Goal: Transaction & Acquisition: Obtain resource

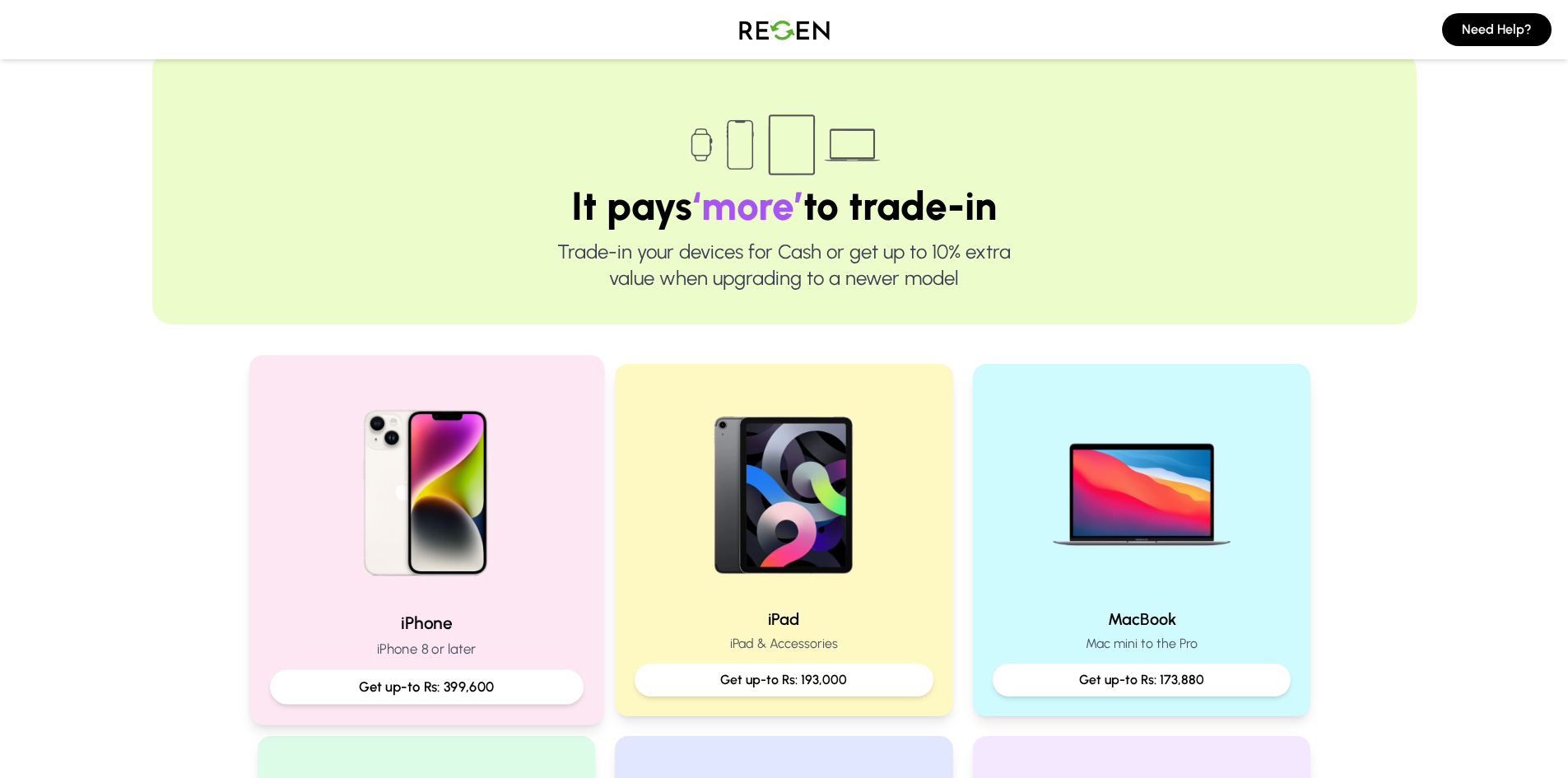
scroll to position [165, 0]
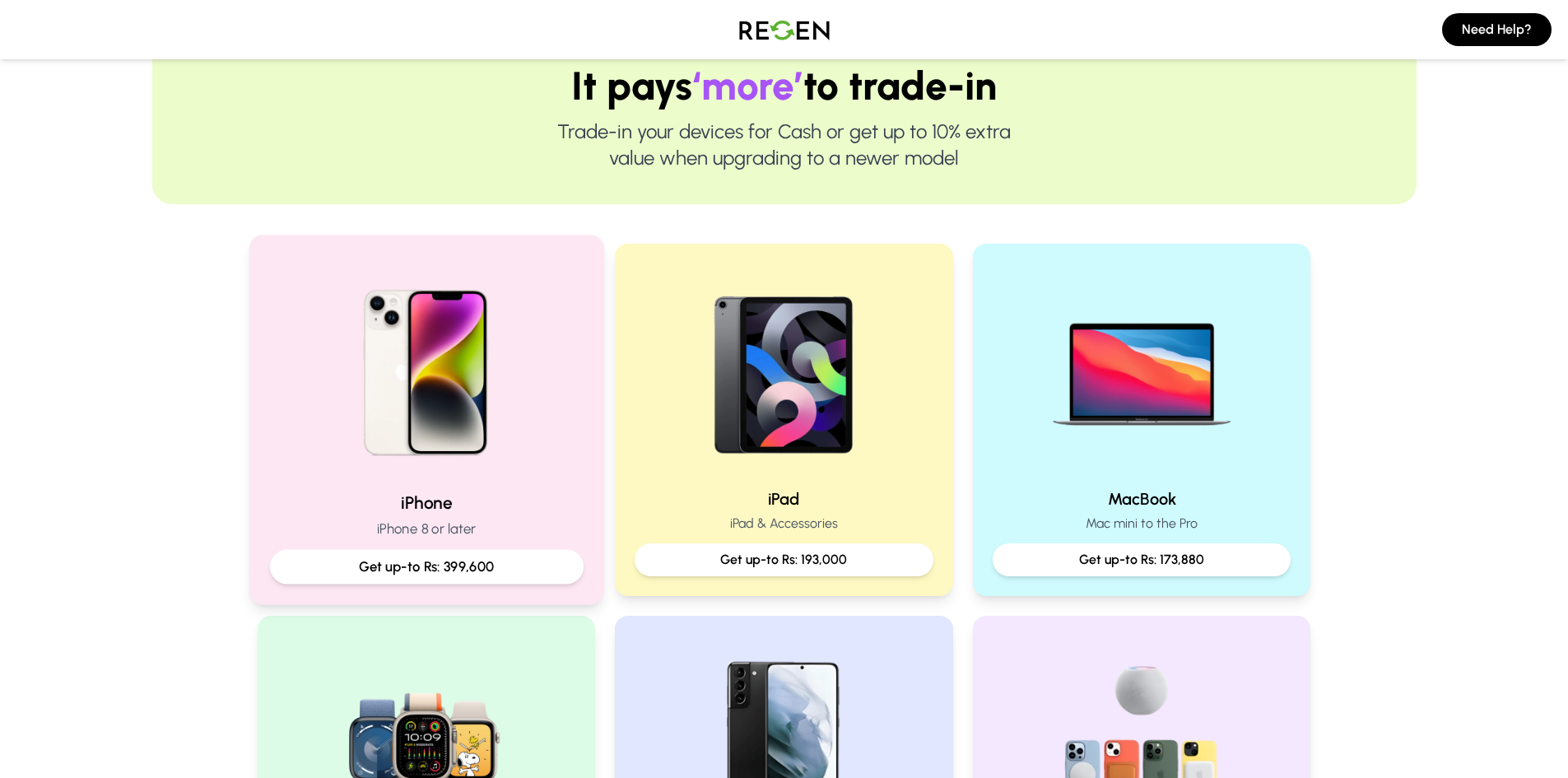
click at [556, 565] on p "Get up-to Rs: 399,600" at bounding box center [425, 567] width 285 height 21
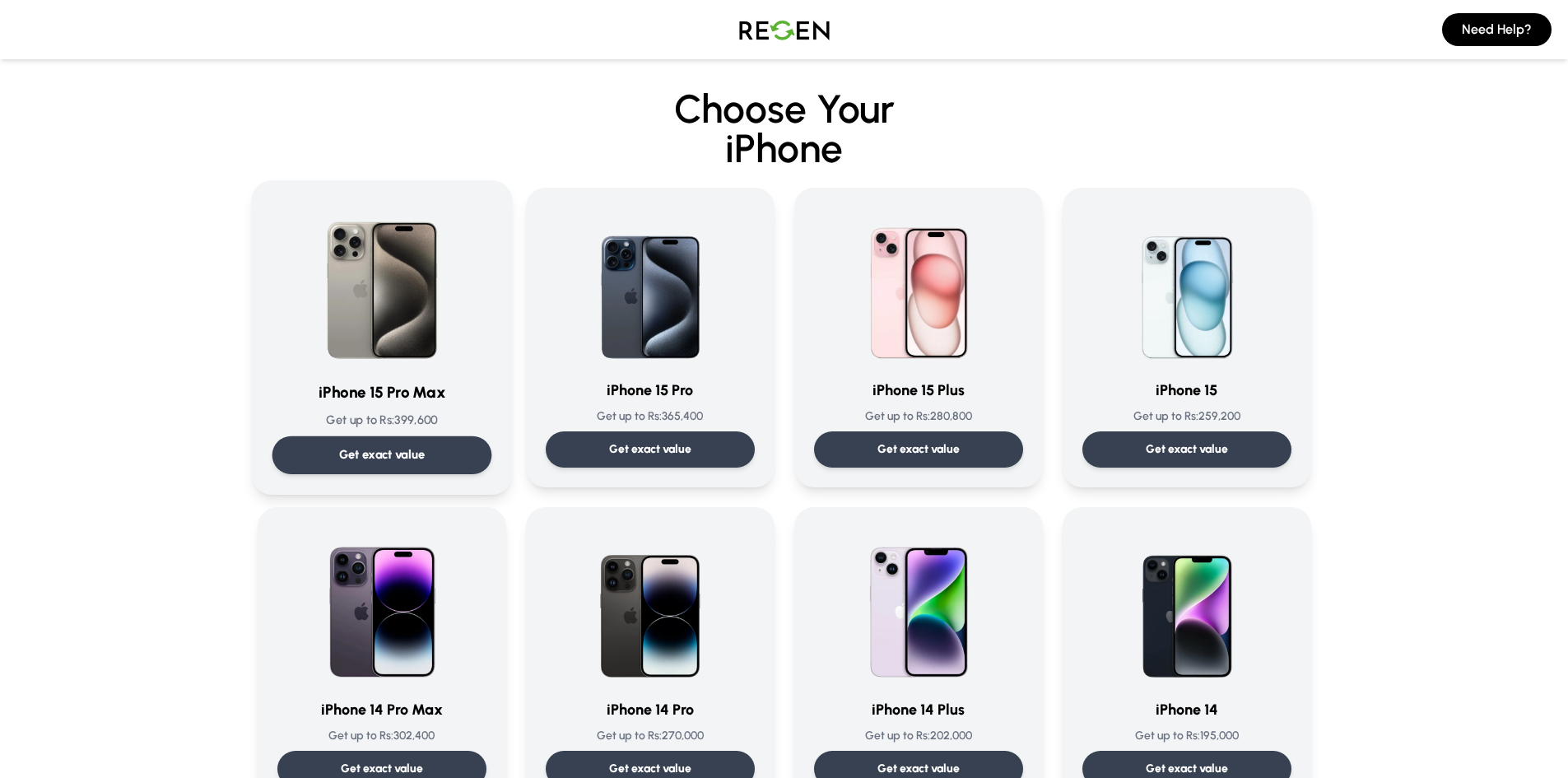
click at [381, 457] on p "Get exact value" at bounding box center [382, 454] width 87 height 17
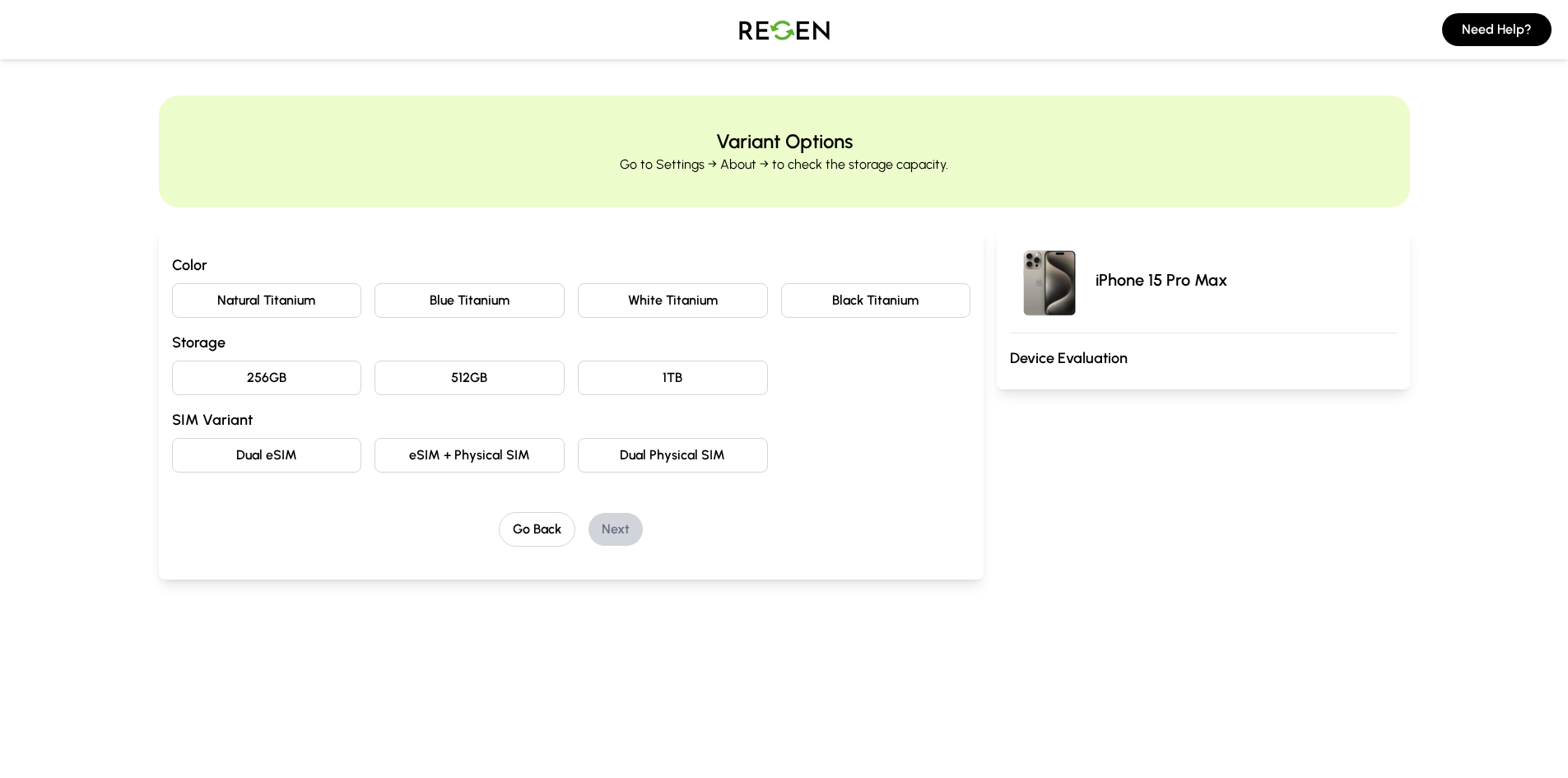
click at [279, 305] on button "Natural Titanium" at bounding box center [267, 300] width 191 height 35
click at [309, 379] on button "256GB" at bounding box center [267, 378] width 191 height 35
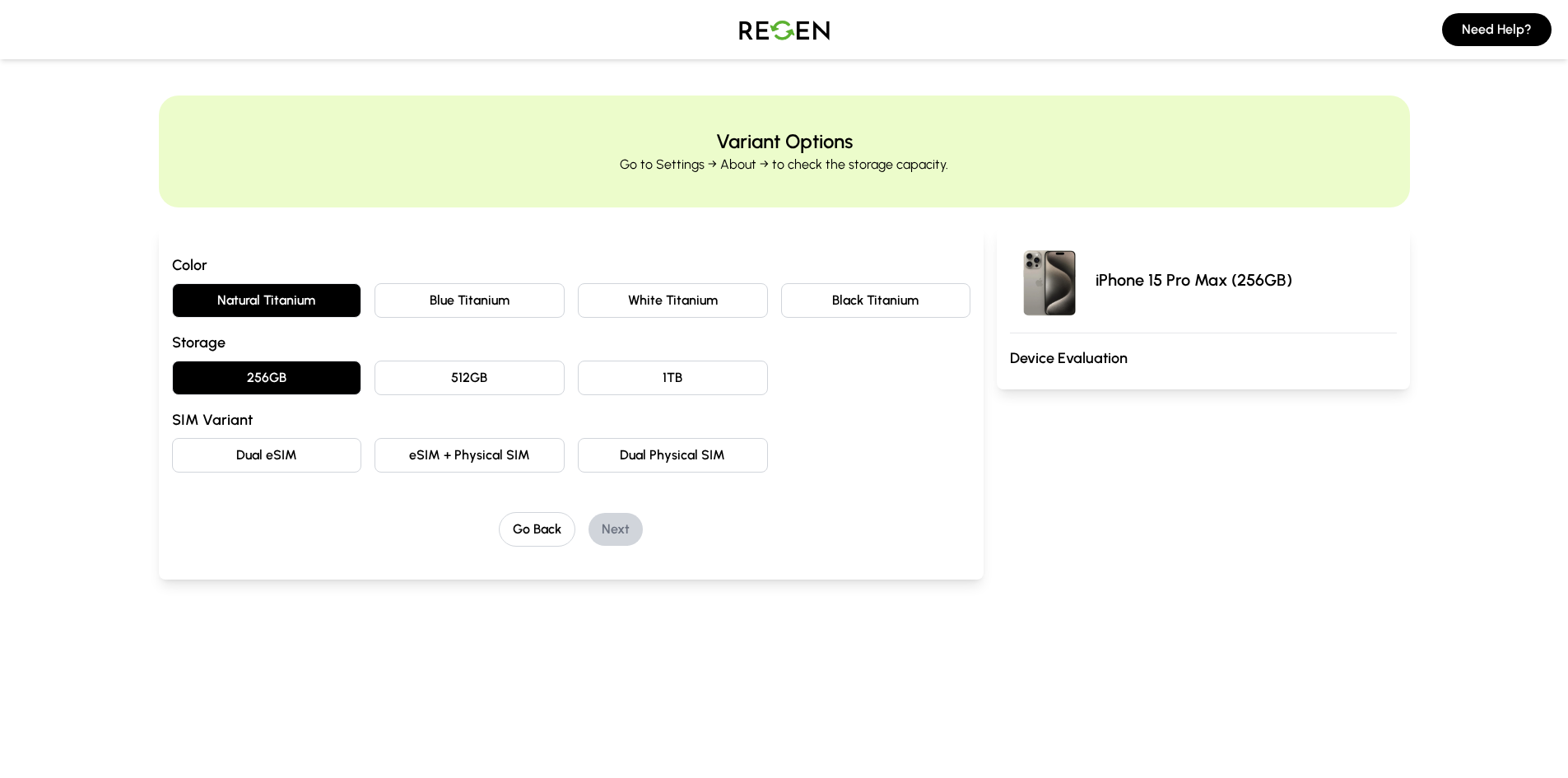
click at [439, 455] on button "eSIM + Physical SIM" at bounding box center [469, 455] width 191 height 35
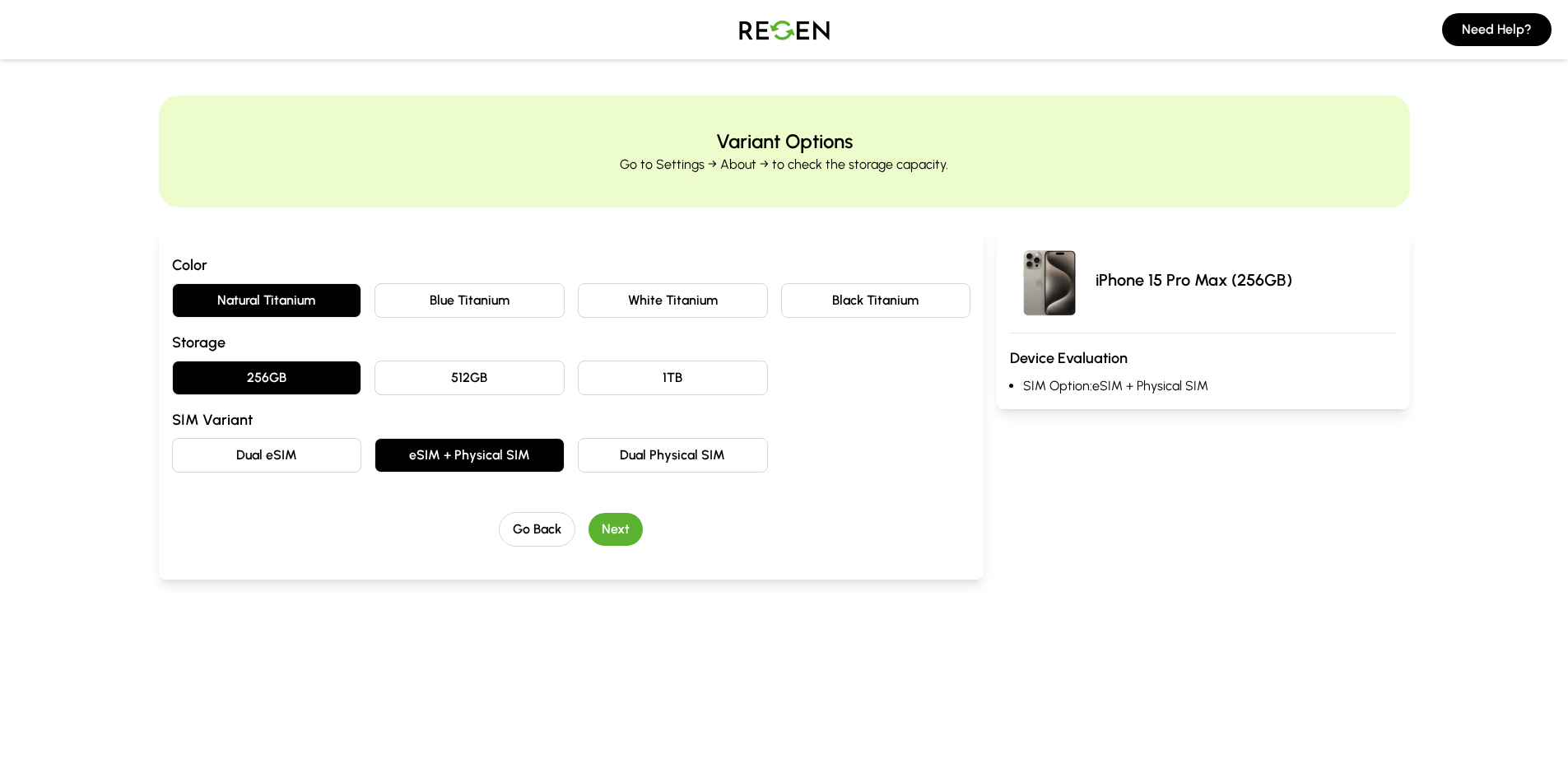
click at [610, 530] on button "Next" at bounding box center [615, 529] width 54 height 33
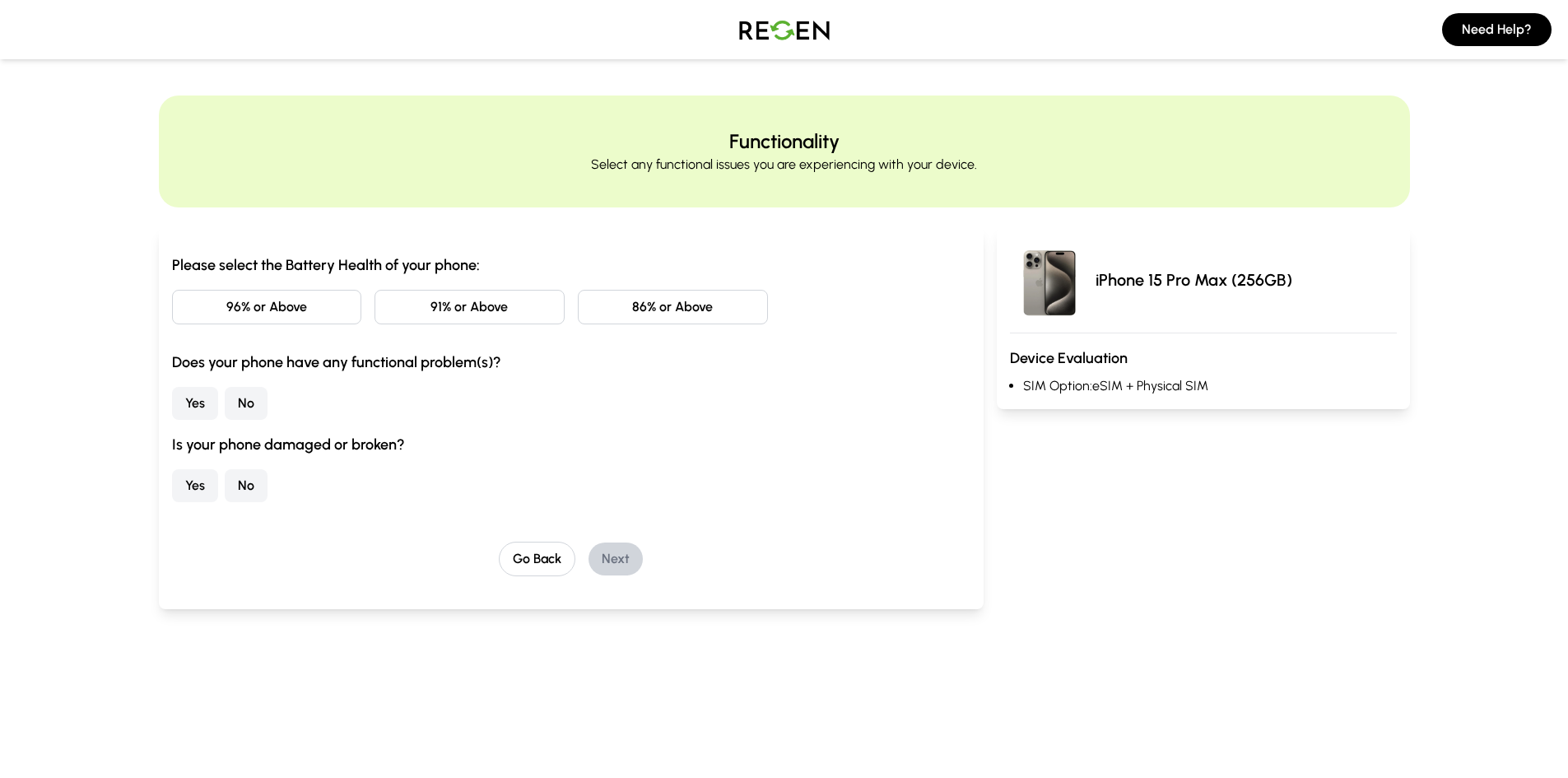
click at [664, 312] on button "86% or Above" at bounding box center [672, 307] width 191 height 35
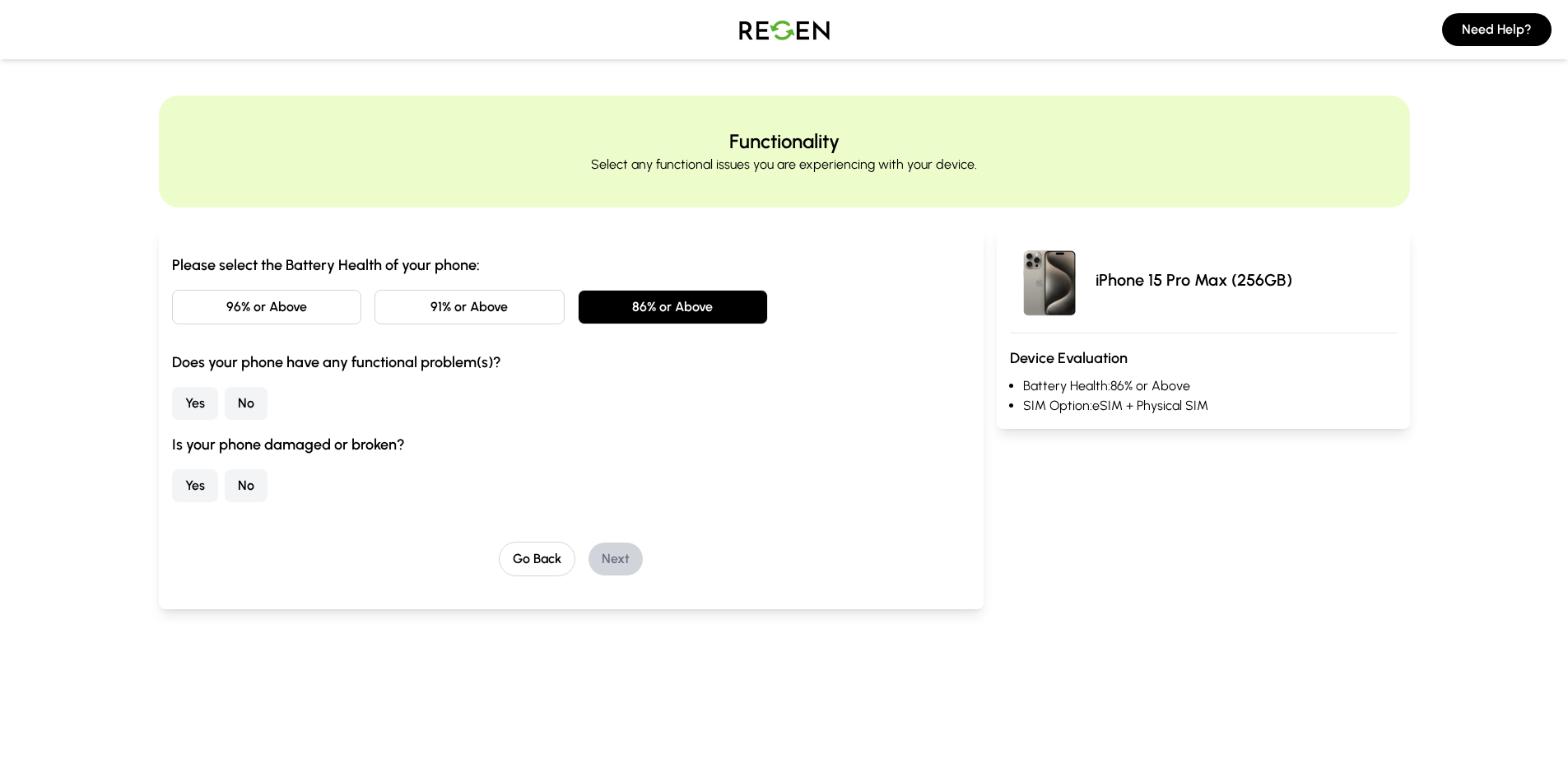
click at [250, 404] on button "No" at bounding box center [246, 404] width 42 height 33
click at [246, 489] on button "No" at bounding box center [246, 486] width 42 height 33
click at [628, 561] on button "Next" at bounding box center [615, 559] width 54 height 33
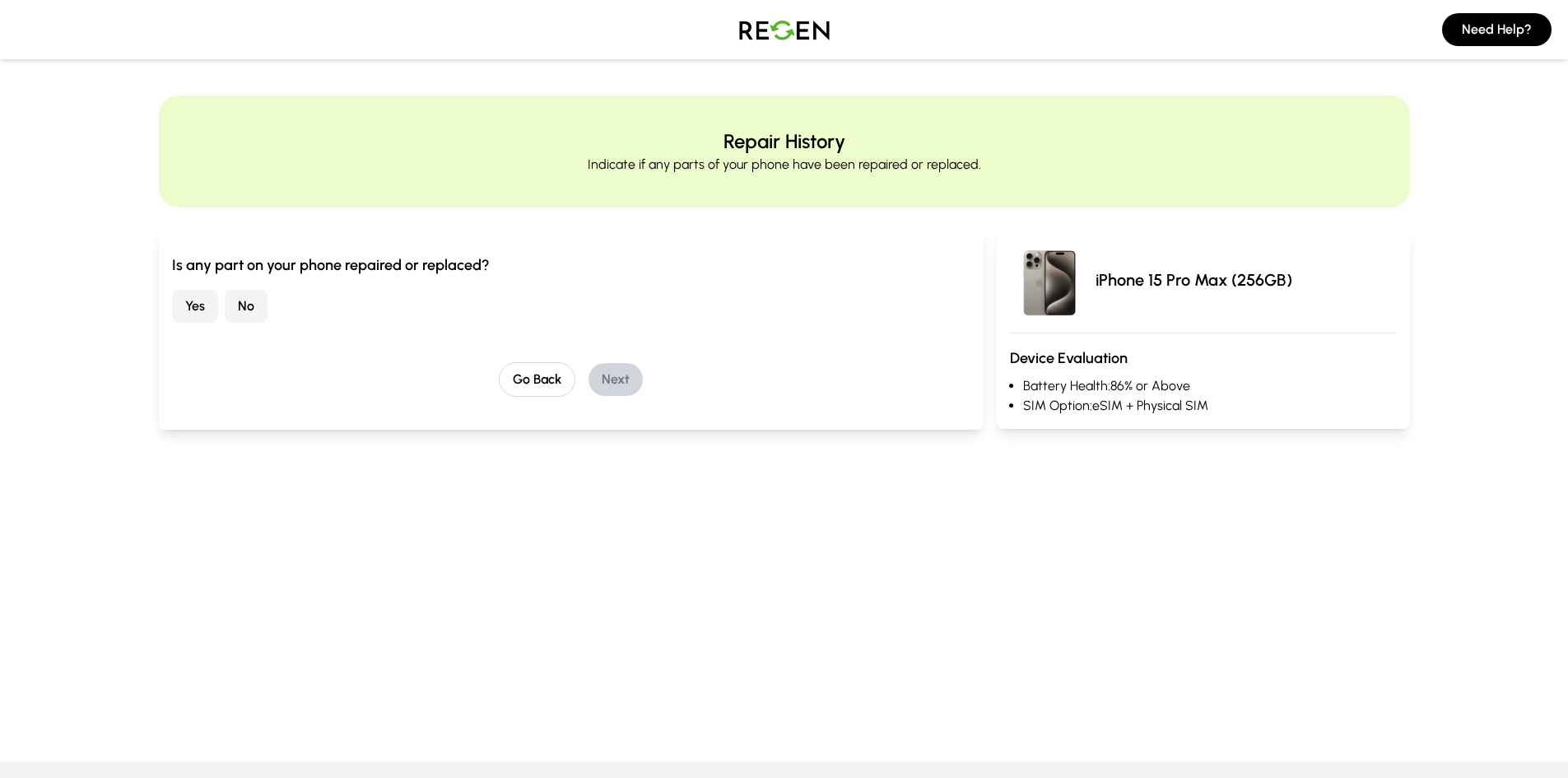
click at [246, 312] on button "No" at bounding box center [246, 306] width 42 height 33
click at [620, 372] on button "Next" at bounding box center [615, 379] width 54 height 33
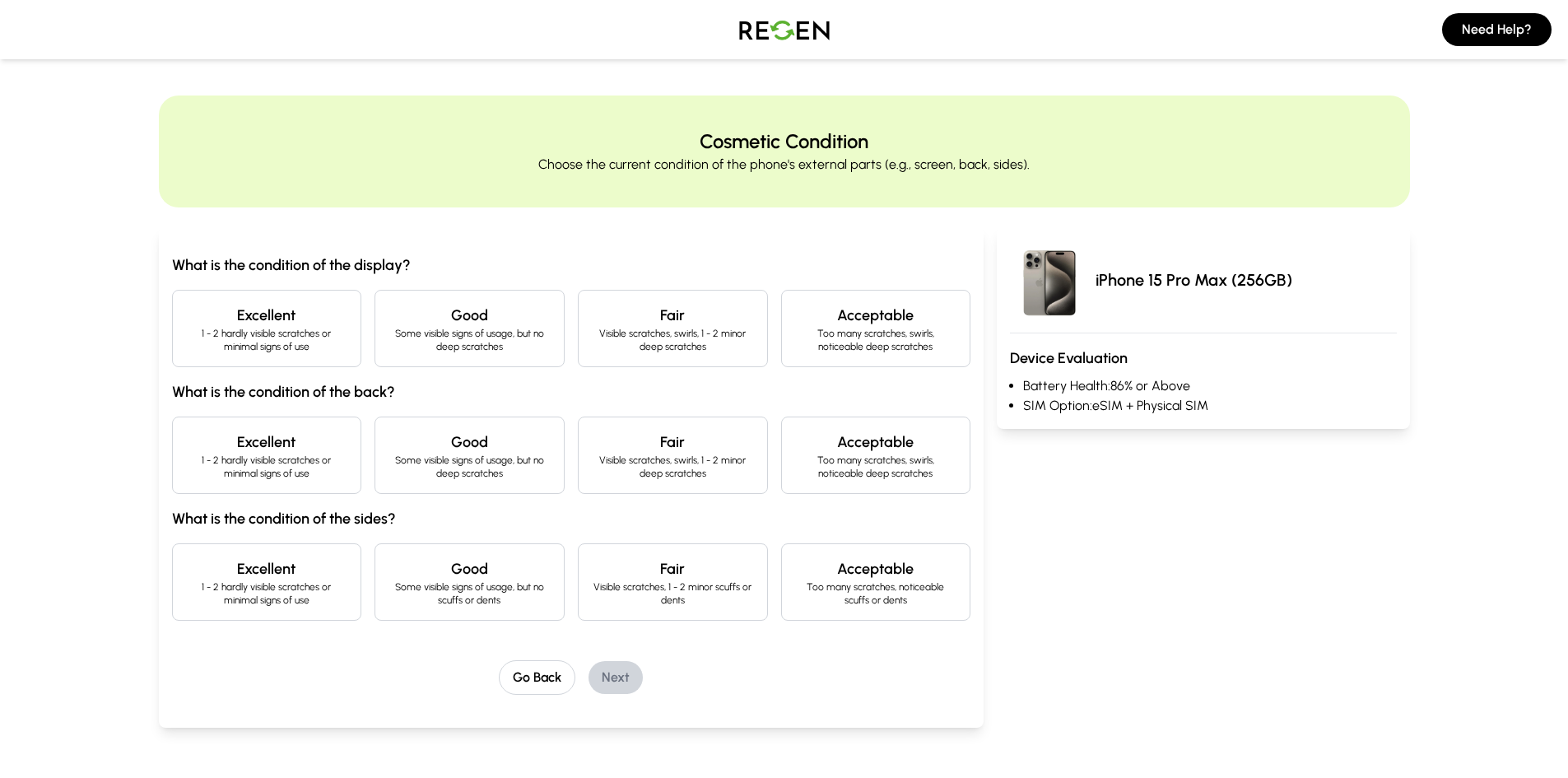
click at [246, 330] on p "1 - 2 hardly visible scratches or minimal signs of use" at bounding box center [267, 340] width 162 height 27
click at [277, 468] on p "1 - 2 hardly visible scratches or minimal signs of use" at bounding box center [267, 467] width 162 height 27
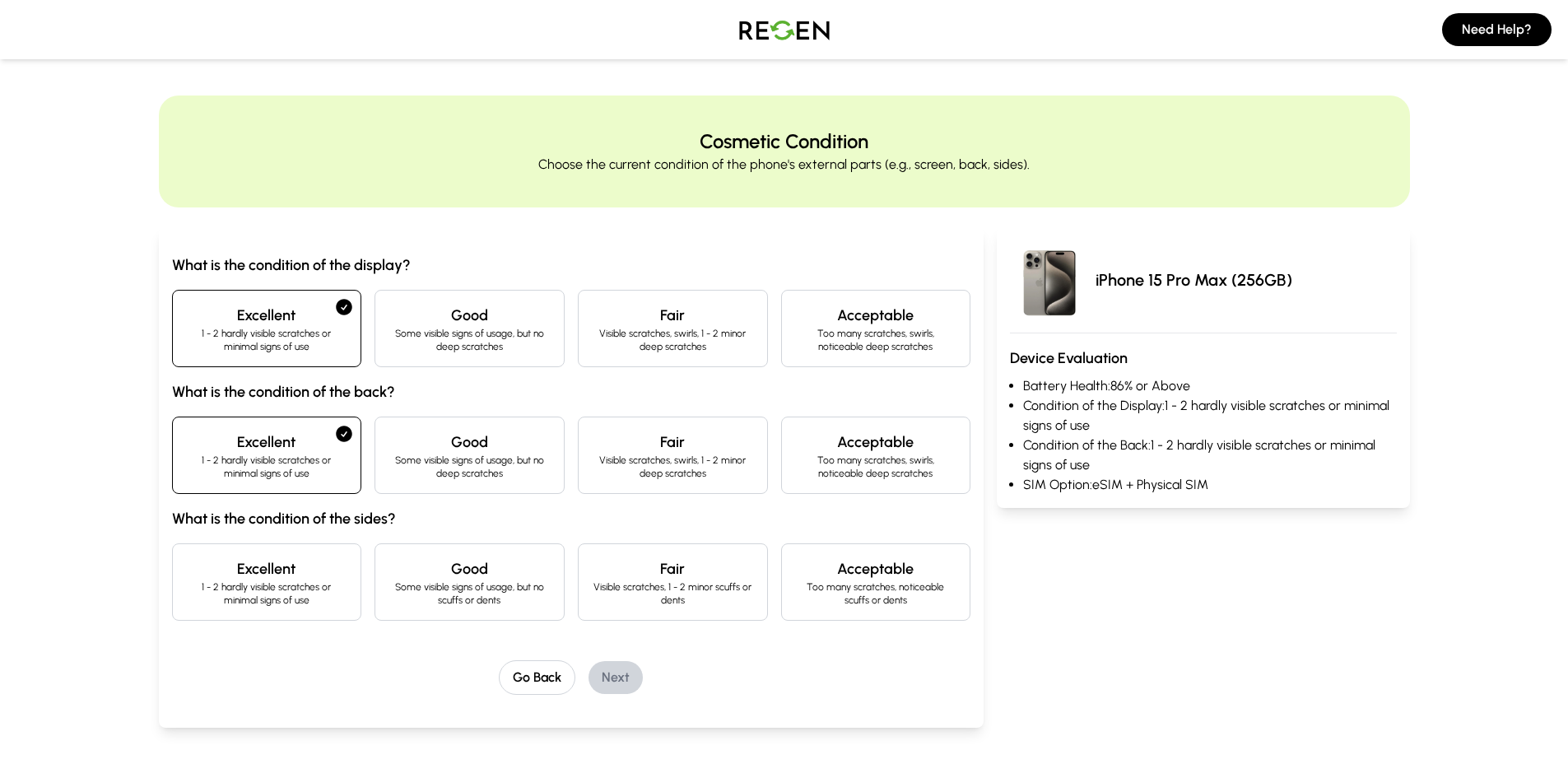
click at [278, 578] on h4 "Excellent" at bounding box center [267, 569] width 162 height 23
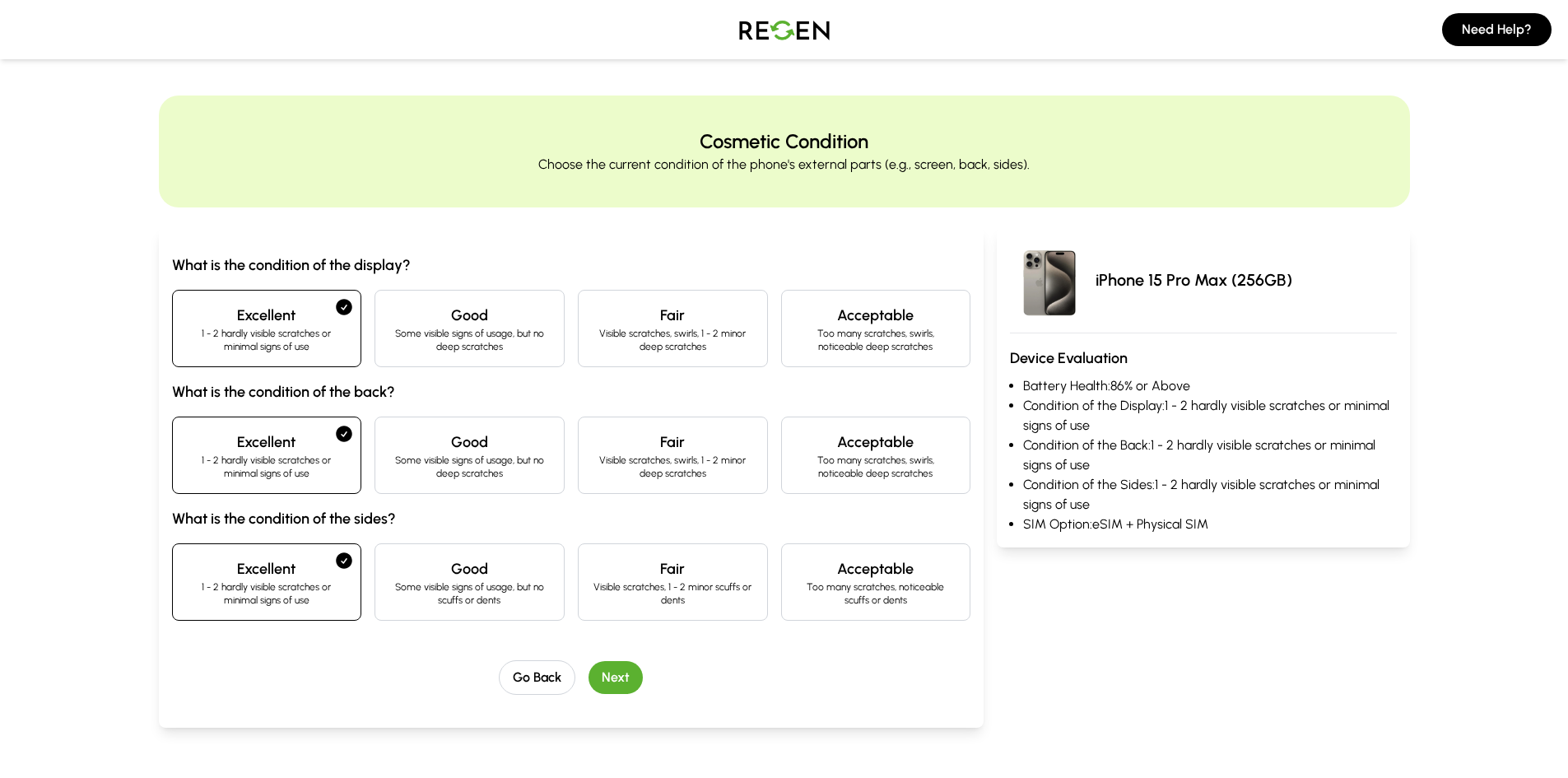
click at [622, 671] on button "Next" at bounding box center [615, 677] width 54 height 33
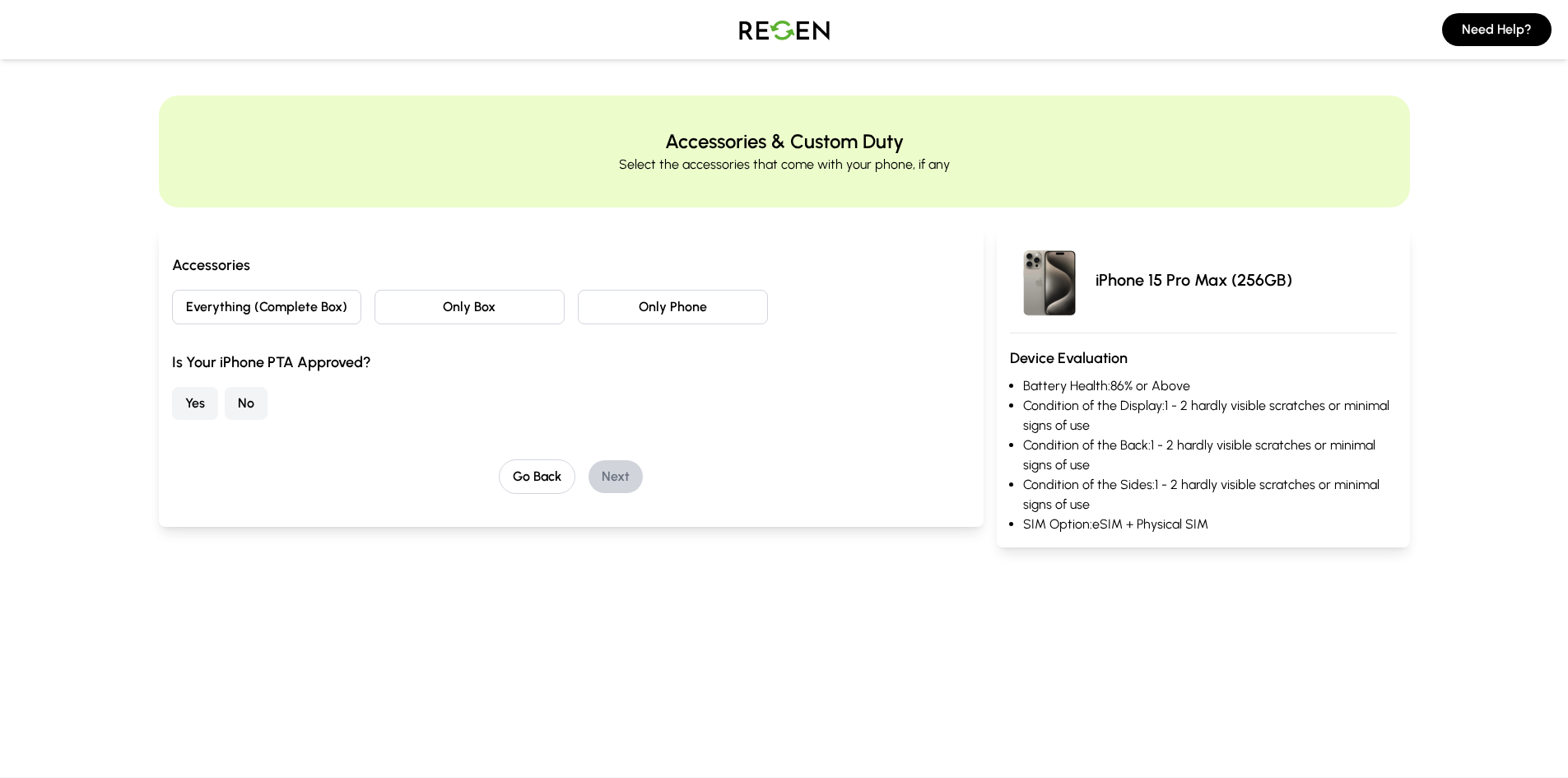
click at [232, 313] on button "Everything (Complete Box)" at bounding box center [267, 307] width 191 height 35
click at [201, 407] on button "Yes" at bounding box center [195, 404] width 46 height 33
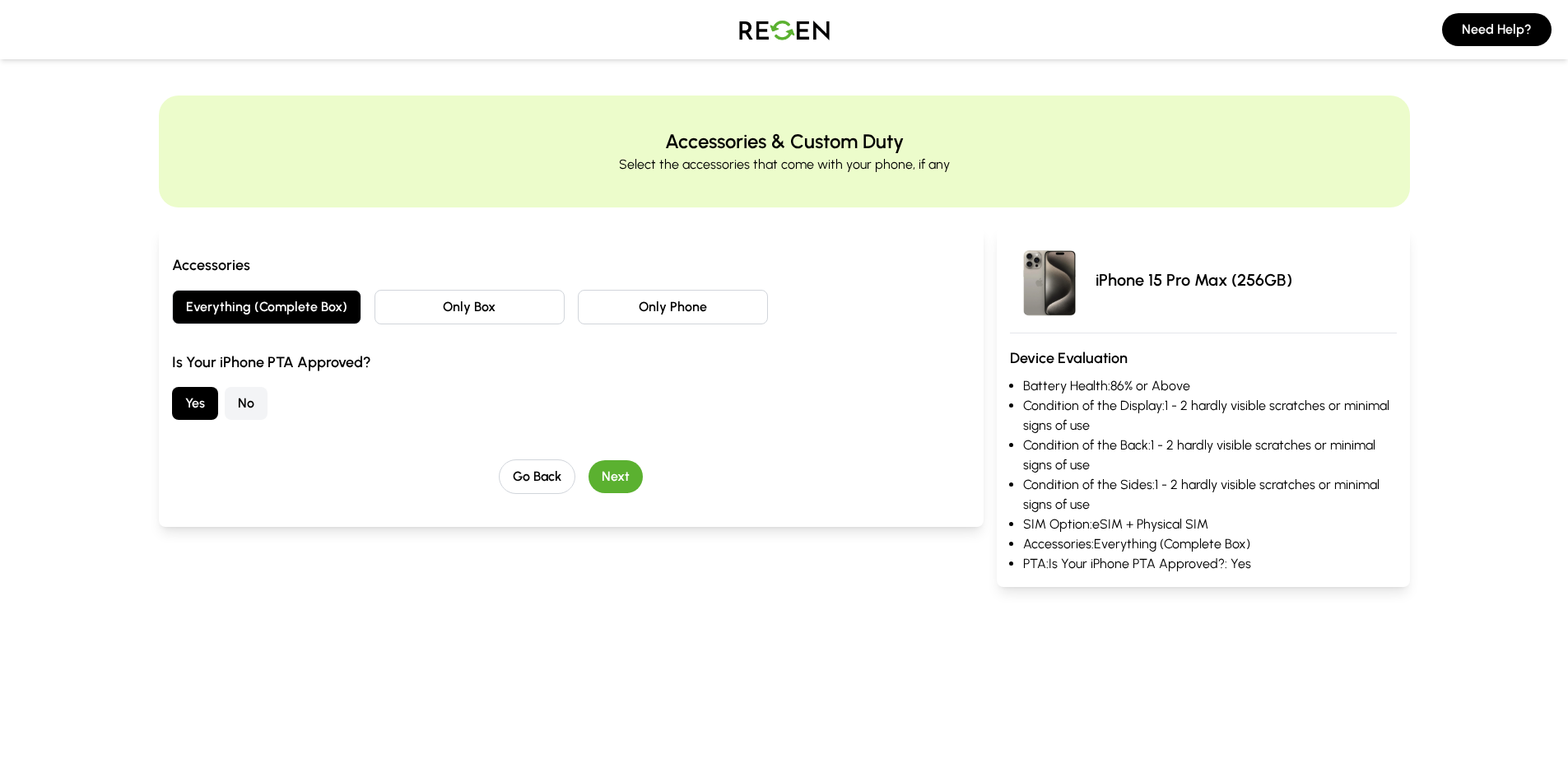
click at [613, 480] on button "Next" at bounding box center [615, 477] width 54 height 33
